Goal: Task Accomplishment & Management: Manage account settings

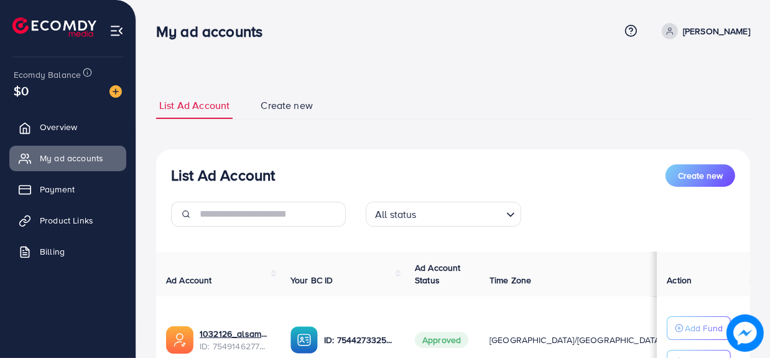
drag, startPoint x: 771, startPoint y: 103, endPoint x: 771, endPoint y: 127, distance: 23.6
click at [769, 127] on html "My ad accounts Help Center Contact Support Term and policy About Us Alsamad Pro…" at bounding box center [385, 179] width 770 height 358
